Goal: Task Accomplishment & Management: Manage account settings

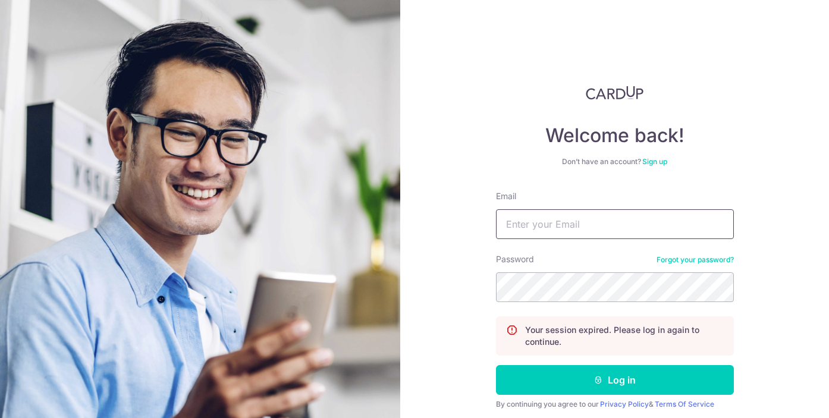
click at [526, 224] on input "Email" at bounding box center [615, 224] width 238 height 30
type input "[EMAIL_ADDRESS][DOMAIN_NAME]"
click at [496, 365] on button "Log in" at bounding box center [615, 380] width 238 height 30
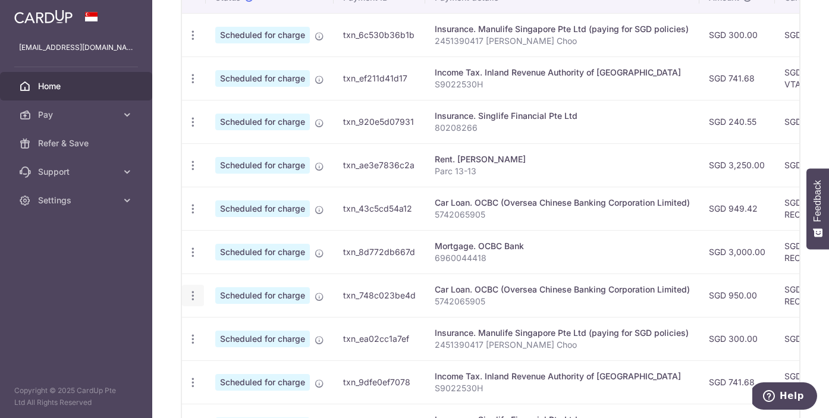
click at [196, 42] on icon "button" at bounding box center [193, 35] width 12 height 12
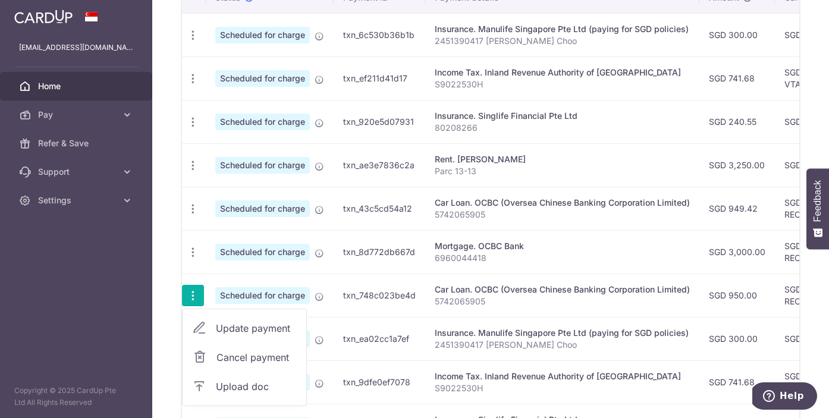
click at [229, 353] on span "Cancel payment" at bounding box center [256, 357] width 80 height 14
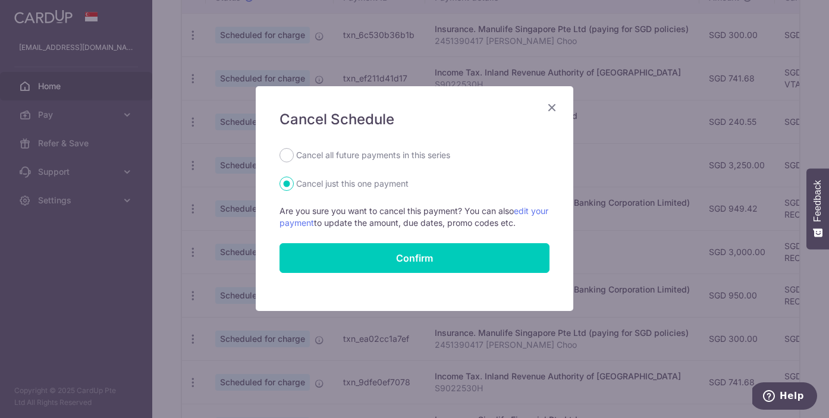
click at [398, 155] on label "Cancel all future payments in this series" at bounding box center [373, 155] width 154 height 14
click at [294, 155] on input "Cancel all future payments in this series" at bounding box center [286, 155] width 14 height 14
radio input "true"
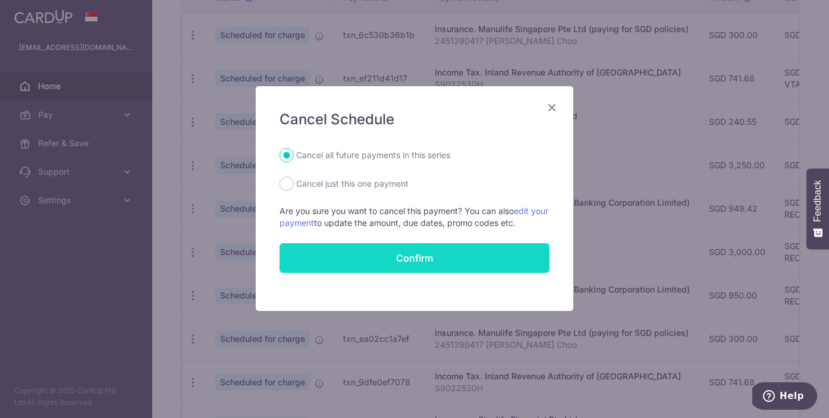
click at [414, 257] on button "Confirm" at bounding box center [414, 258] width 270 height 30
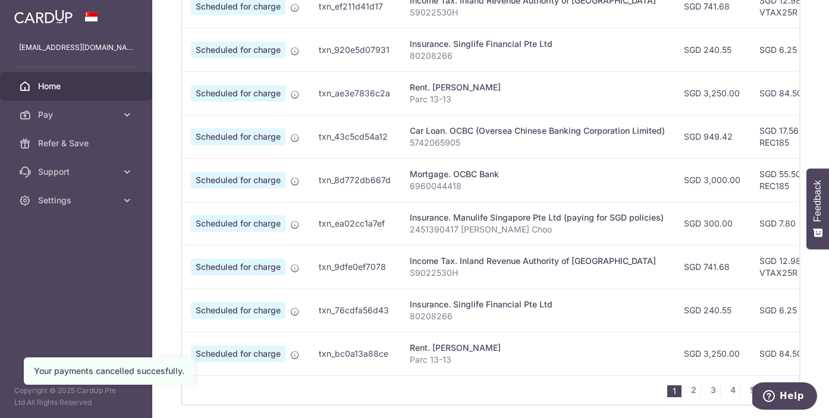
scroll to position [489, 0]
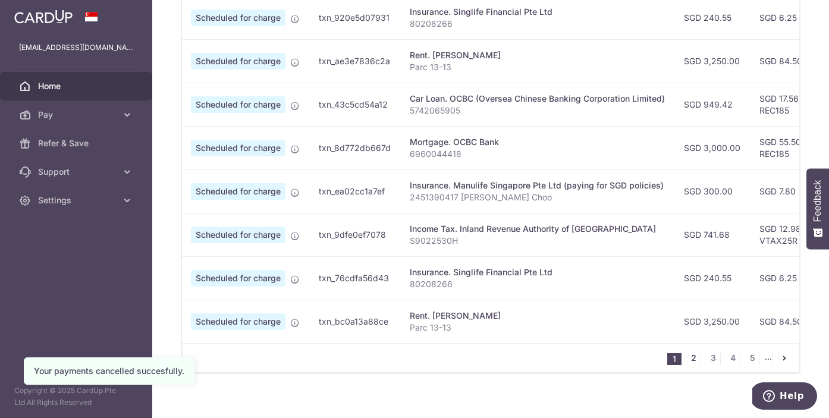
click at [693, 359] on link "2" at bounding box center [693, 358] width 14 height 14
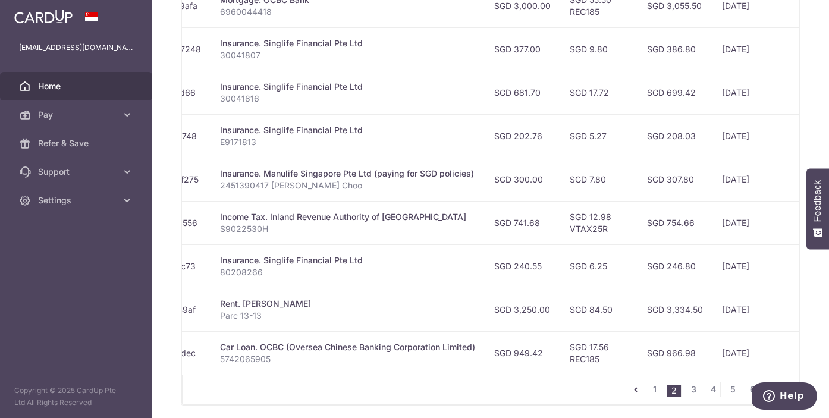
scroll to position [0, 0]
